Goal: Information Seeking & Learning: Learn about a topic

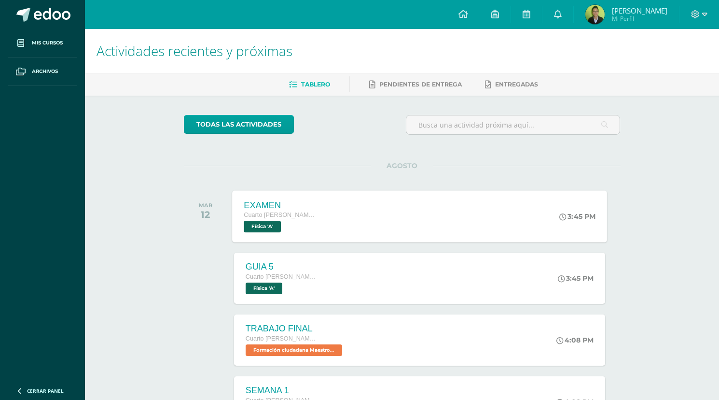
click at [392, 214] on div "EXAMEN Cuarto [PERSON_NAME]. CCLL en Diseño Gráfico Física 'A' 3:45 PM EXAMEN F…" at bounding box center [419, 216] width 375 height 52
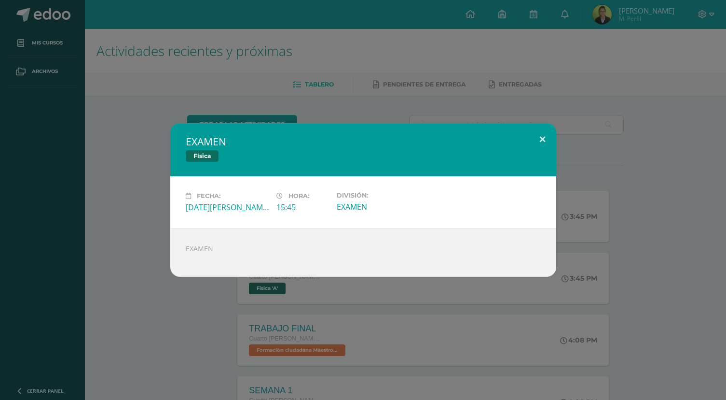
click at [541, 137] on button at bounding box center [543, 139] width 28 height 33
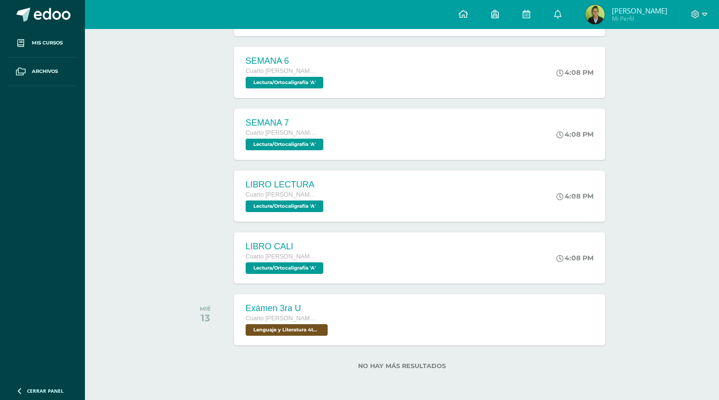
scroll to position [638, 0]
click at [385, 319] on div "Exámen 3ra U Cuarto [PERSON_NAME]. CCLL en Diseño Gráfico Lenguaje y Literatura…" at bounding box center [419, 319] width 375 height 52
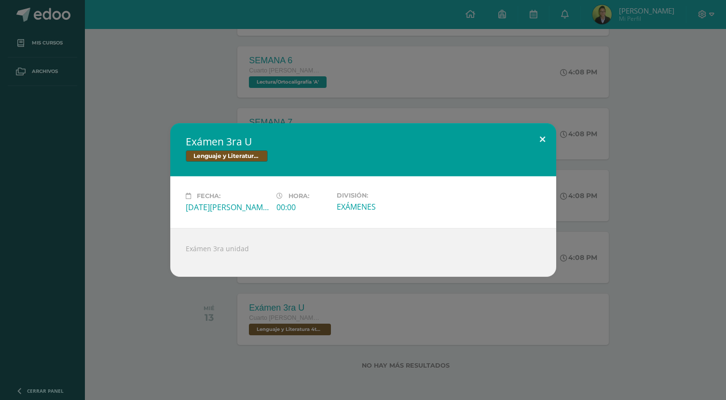
click at [544, 138] on button at bounding box center [543, 139] width 28 height 33
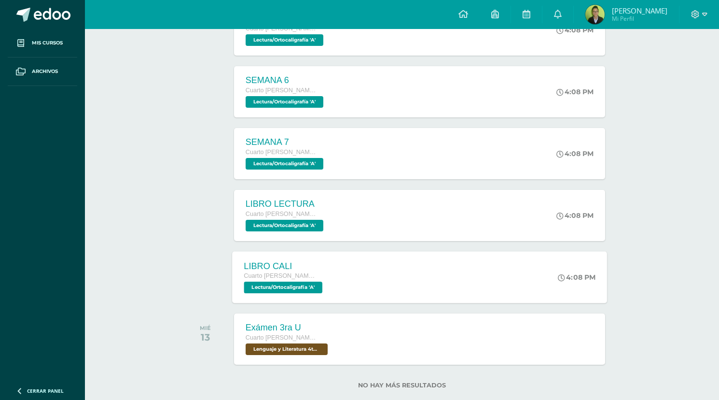
scroll to position [525, 0]
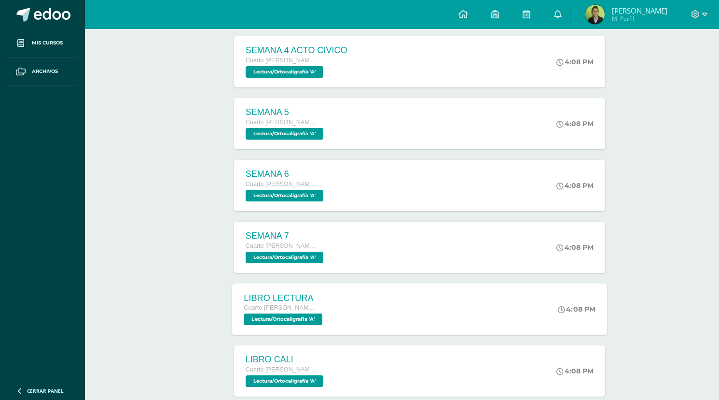
click at [421, 297] on div "LIBRO LECTURA Cuarto [PERSON_NAME]. CCLL en Diseño Gráfico Lectura/Ortocaligraf…" at bounding box center [419, 309] width 375 height 52
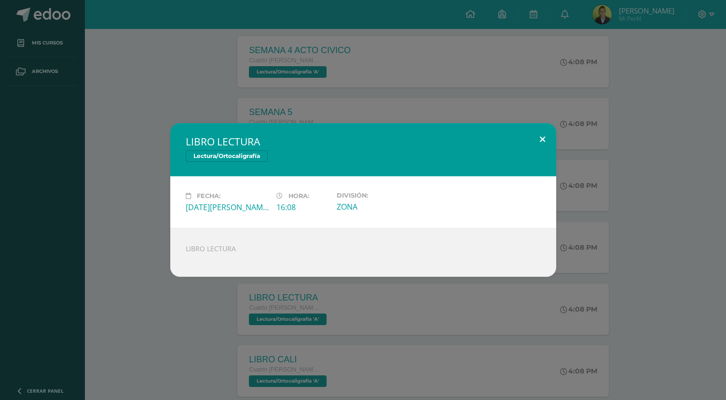
click at [544, 138] on button at bounding box center [543, 139] width 28 height 33
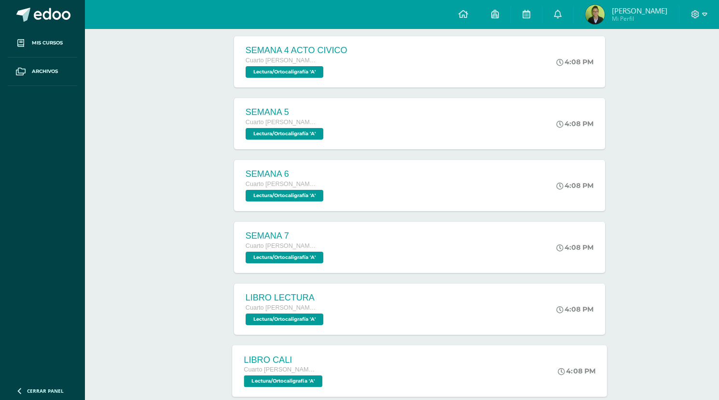
click at [364, 365] on div "LIBRO CALI Cuarto [PERSON_NAME]. CCLL en Diseño Gráfico Lectura/Ortocaligrafía …" at bounding box center [419, 371] width 375 height 52
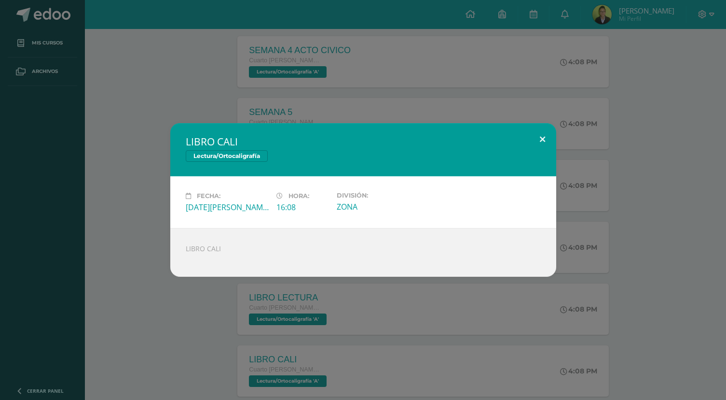
click at [542, 137] on button at bounding box center [543, 139] width 28 height 33
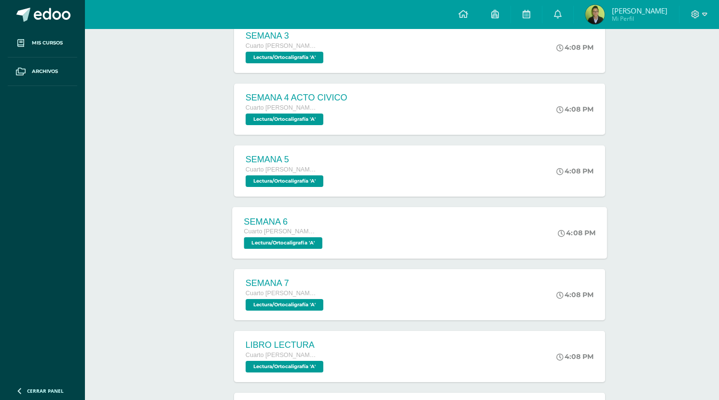
scroll to position [474, 0]
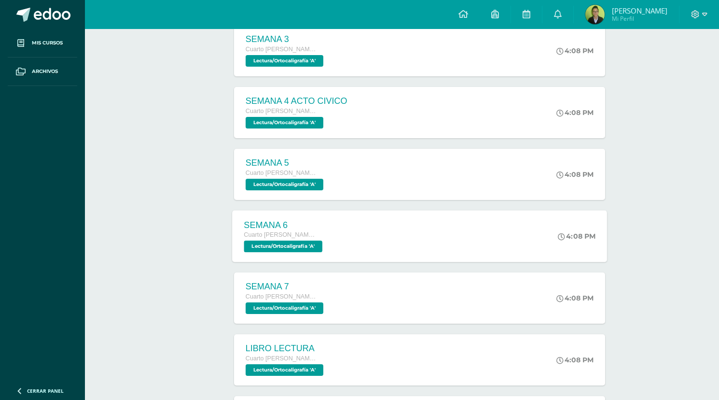
click at [371, 238] on div "SEMANA 6 Cuarto [PERSON_NAME]. CCLL en Diseño Gráfico Lectura/Ortocaligrafía 'A…" at bounding box center [419, 236] width 375 height 52
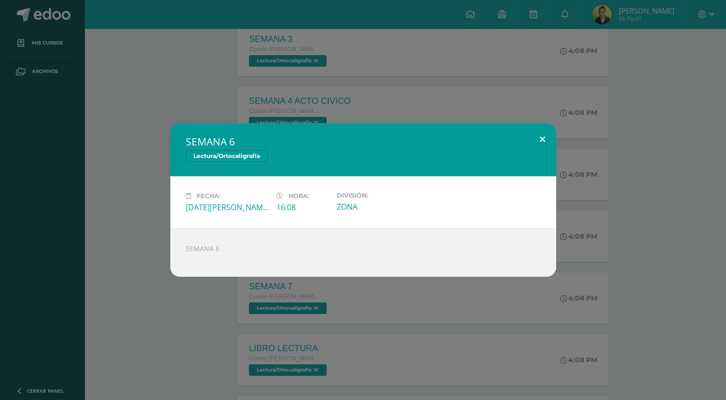
click at [541, 140] on button at bounding box center [543, 139] width 28 height 33
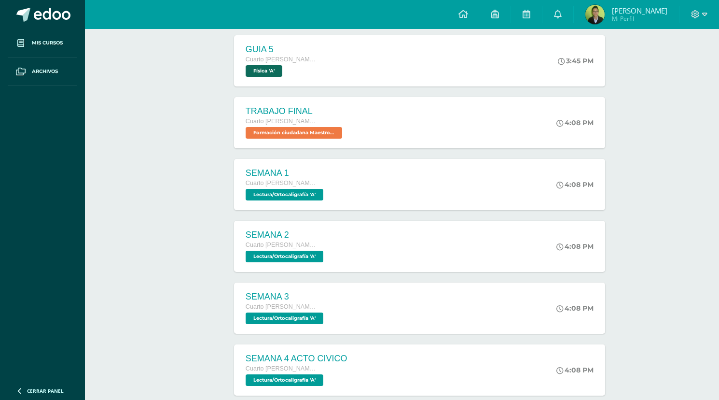
scroll to position [168, 0]
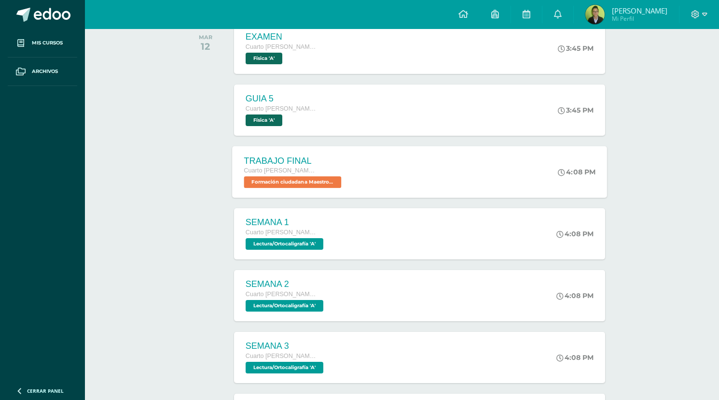
click at [373, 171] on div "TRABAJO FINAL Cuarto [PERSON_NAME]. CCLL en Diseño Gráfico Formación ciudadana …" at bounding box center [419, 172] width 375 height 52
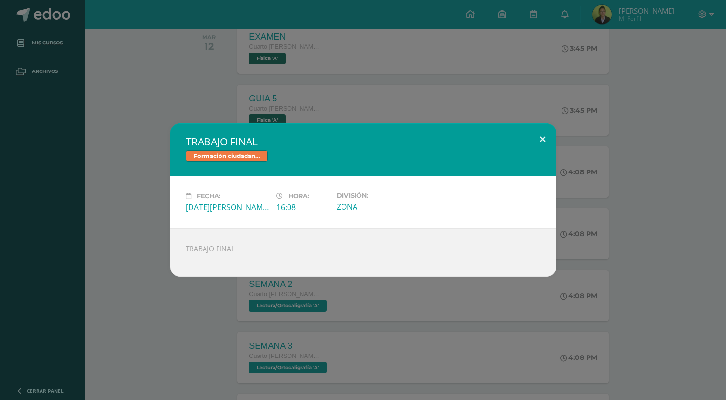
click at [543, 138] on button at bounding box center [543, 139] width 28 height 33
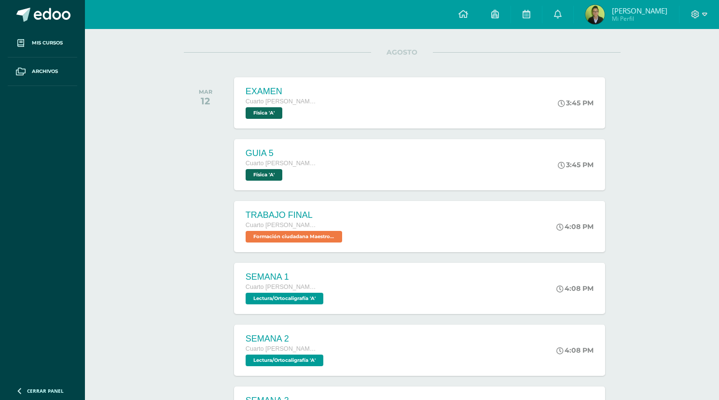
scroll to position [57, 0]
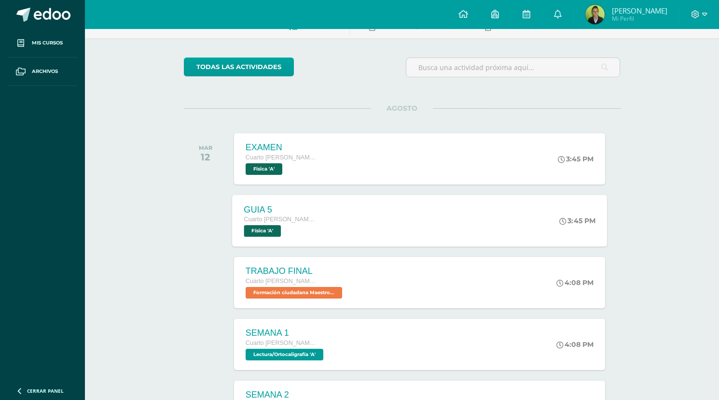
click at [346, 225] on div "GUIA 5 Cuarto [PERSON_NAME]. CCLL en Diseño Gráfico Física 'A' 3:45 PM GUIA 5 F…" at bounding box center [419, 220] width 375 height 52
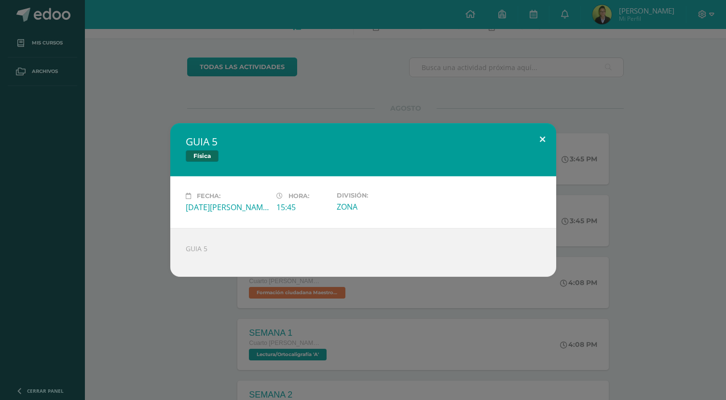
click at [539, 138] on button at bounding box center [543, 139] width 28 height 33
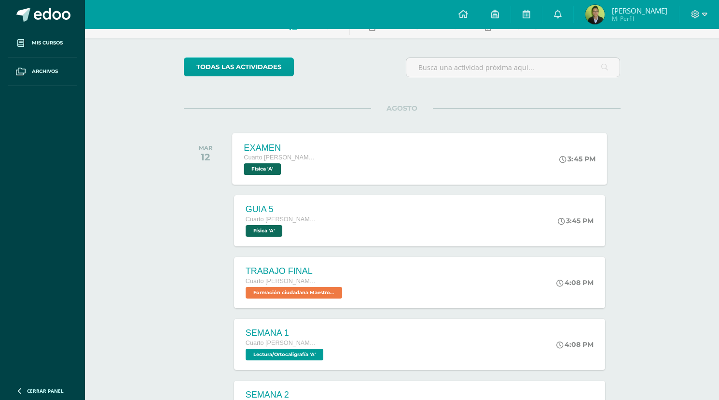
click at [477, 158] on div "EXAMEN Cuarto [PERSON_NAME]. CCLL en Diseño Gráfico Física 'A' 3:45 PM EXAMEN F…" at bounding box center [419, 159] width 375 height 52
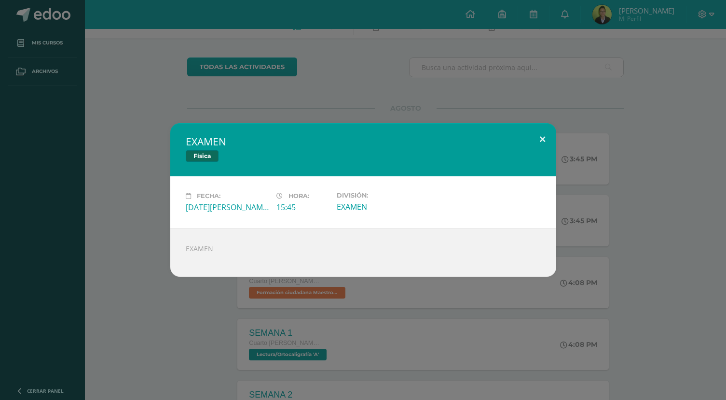
click at [542, 138] on button at bounding box center [543, 139] width 28 height 33
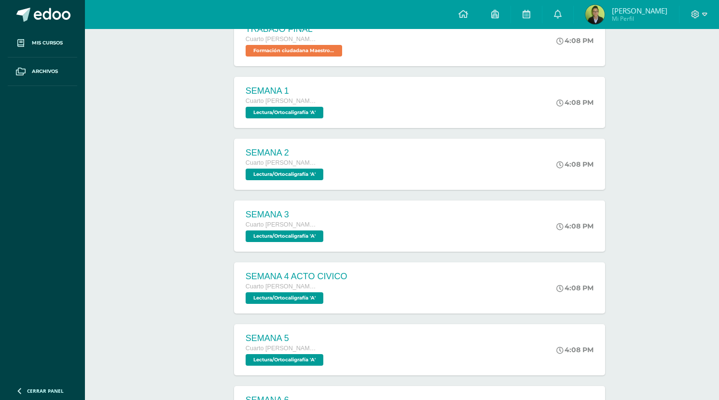
scroll to position [0, 0]
